Goal: Task Accomplishment & Management: Manage account settings

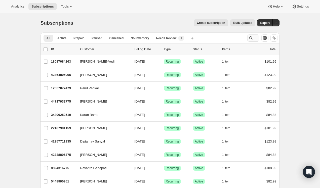
click at [251, 39] on icon "Search and filter results" at bounding box center [250, 37] width 3 height 3
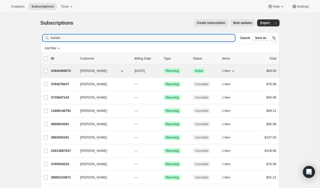
type input "Ashish"
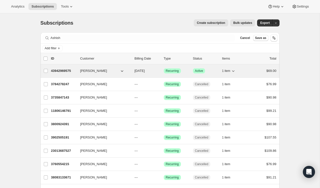
click at [70, 71] on span "43942969575" at bounding box center [61, 71] width 20 height 4
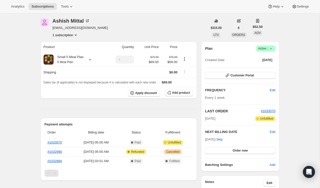
scroll to position [25, 0]
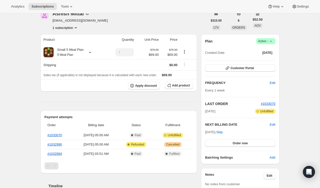
click at [271, 43] on icon at bounding box center [270, 41] width 5 height 5
click at [266, 58] on span "Cancel subscription" at bounding box center [264, 60] width 28 height 4
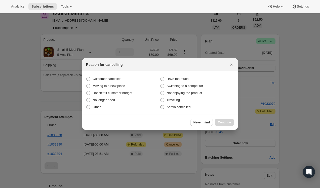
click at [169, 107] on span "Admin cancelled" at bounding box center [178, 107] width 24 height 4
click at [160, 105] on input "Admin cancelled" at bounding box center [160, 105] width 0 height 0
radio input "true"
click at [227, 121] on span "Continue" at bounding box center [224, 122] width 13 height 4
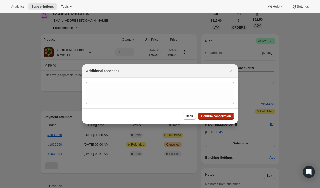
click at [204, 117] on span "Confirm cancellation" at bounding box center [216, 116] width 30 height 4
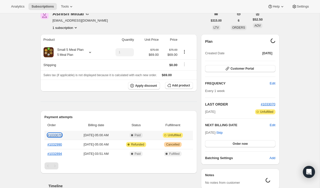
click at [53, 135] on link "#1033070" at bounding box center [54, 135] width 15 height 4
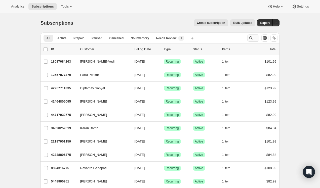
click at [248, 39] on icon "Search and filter results" at bounding box center [250, 37] width 5 height 5
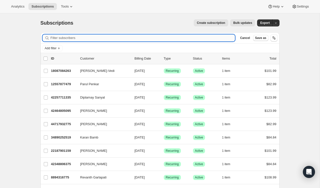
click at [138, 39] on input "Filter subscribers" at bounding box center [143, 37] width 184 height 7
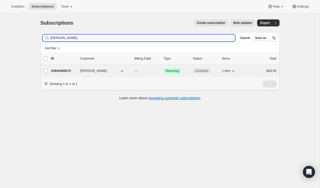
type input "[PERSON_NAME]"
click at [68, 71] on span "43942969575" at bounding box center [61, 71] width 20 height 4
